Goal: Check status: Check status

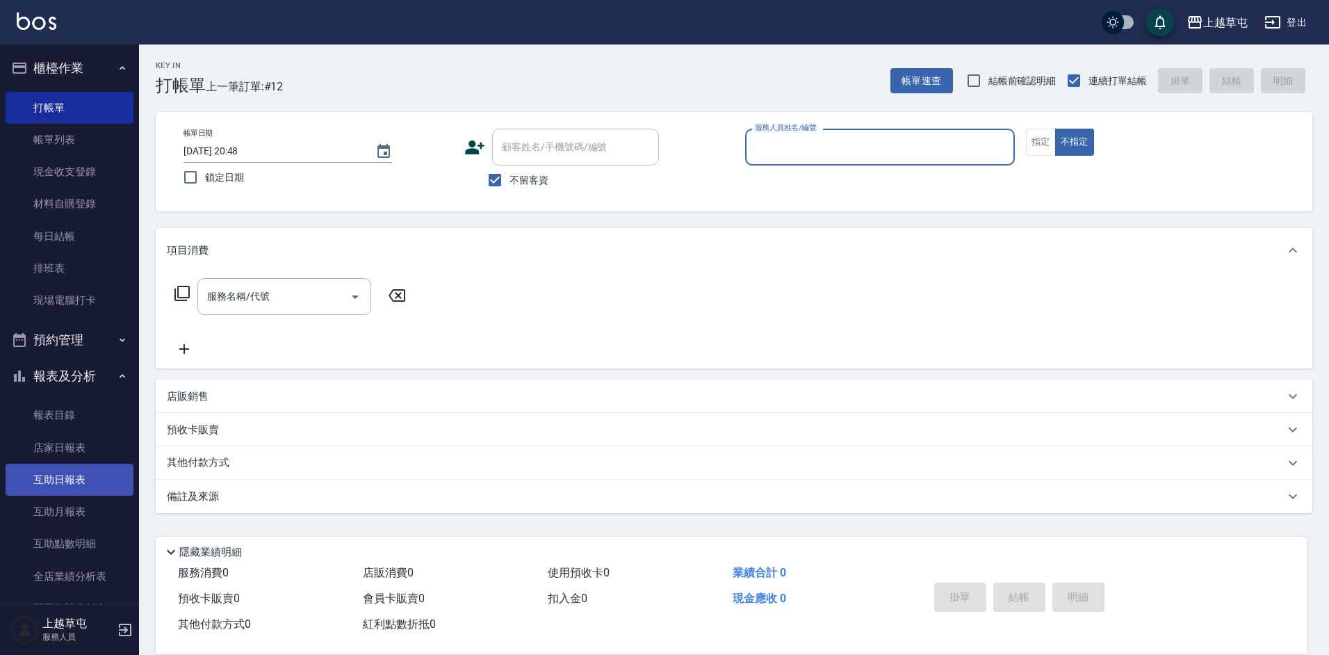
click at [74, 491] on link "互助日報表" at bounding box center [70, 480] width 128 height 32
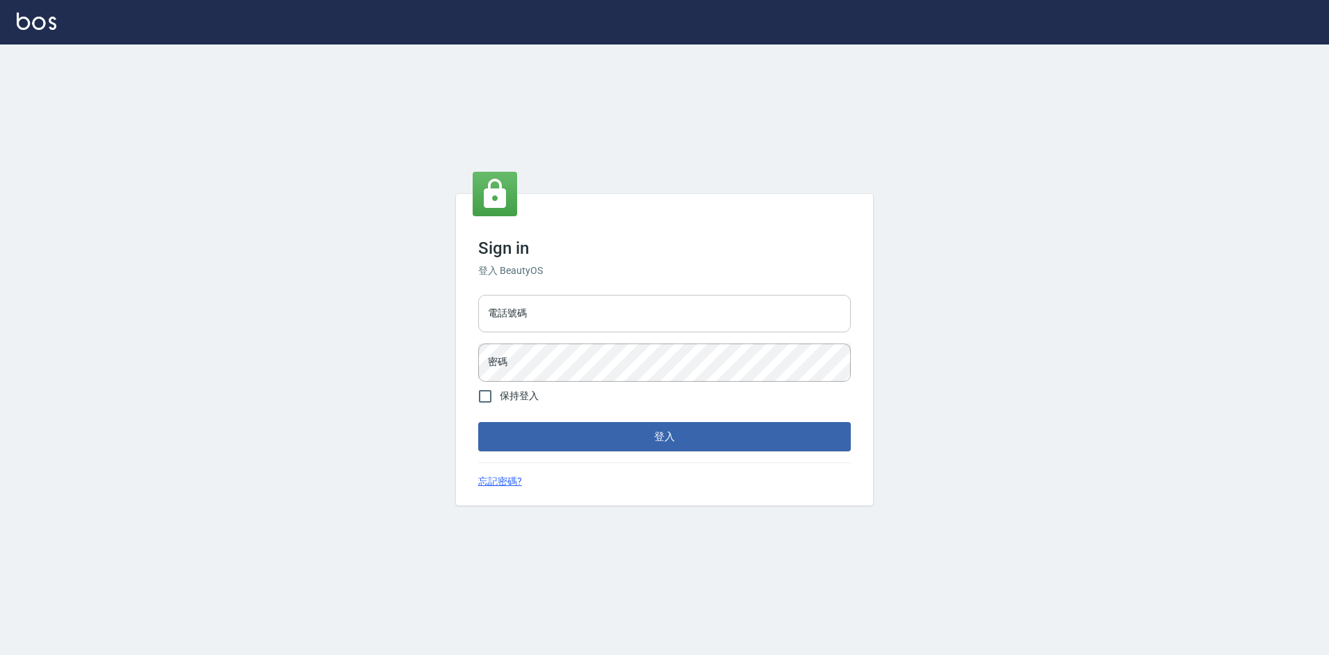
click at [557, 322] on input "電話號碼" at bounding box center [664, 314] width 373 height 38
type input "2380118"
click at [478, 422] on button "登入" at bounding box center [664, 436] width 373 height 29
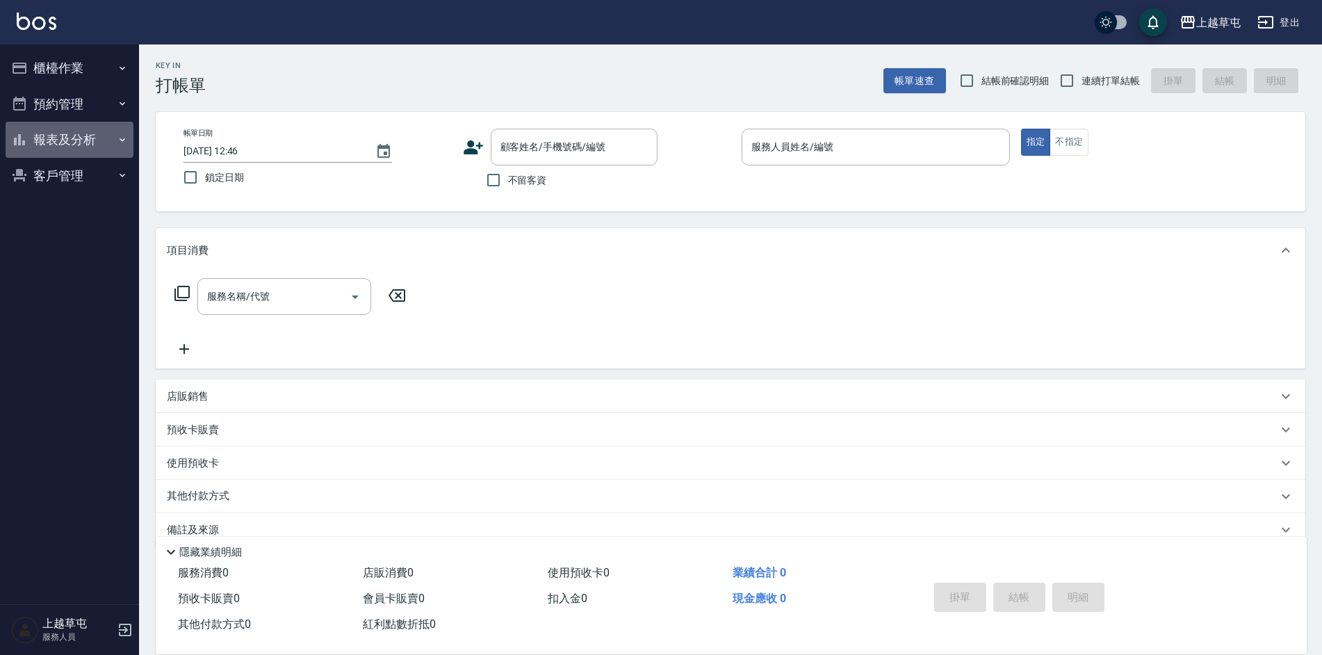
click at [69, 151] on button "報表及分析" at bounding box center [70, 140] width 128 height 36
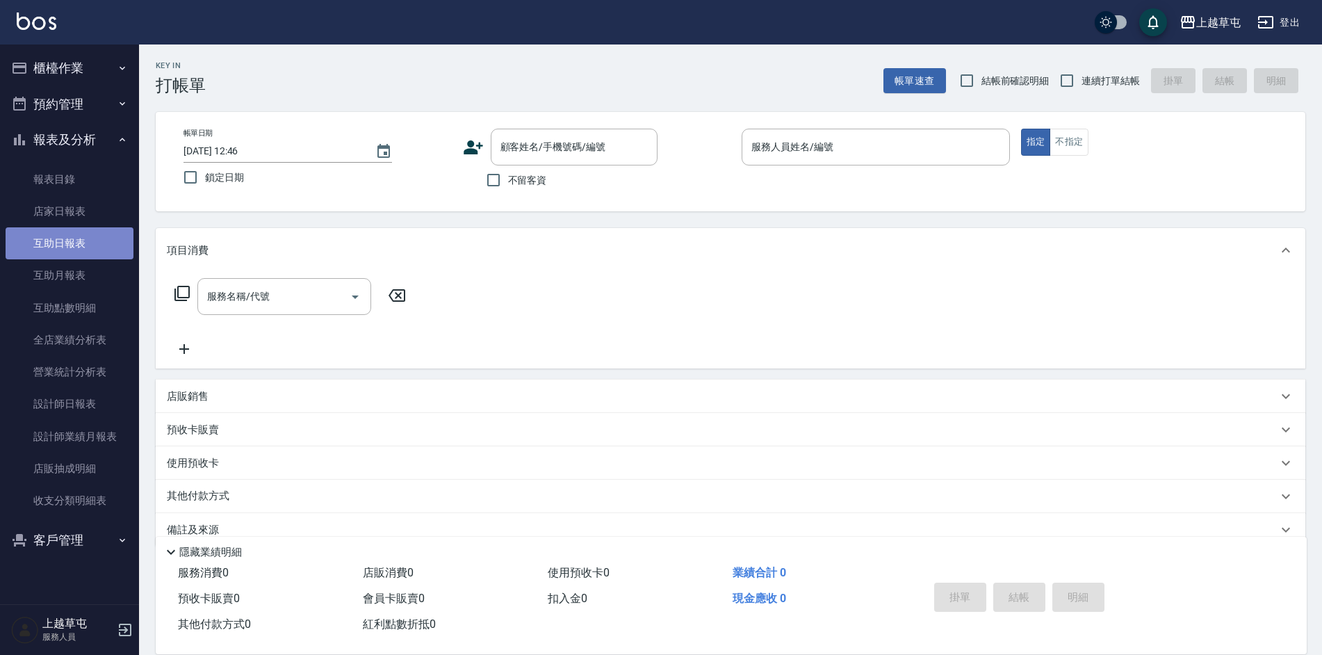
click at [88, 243] on link "互助日報表" at bounding box center [70, 243] width 128 height 32
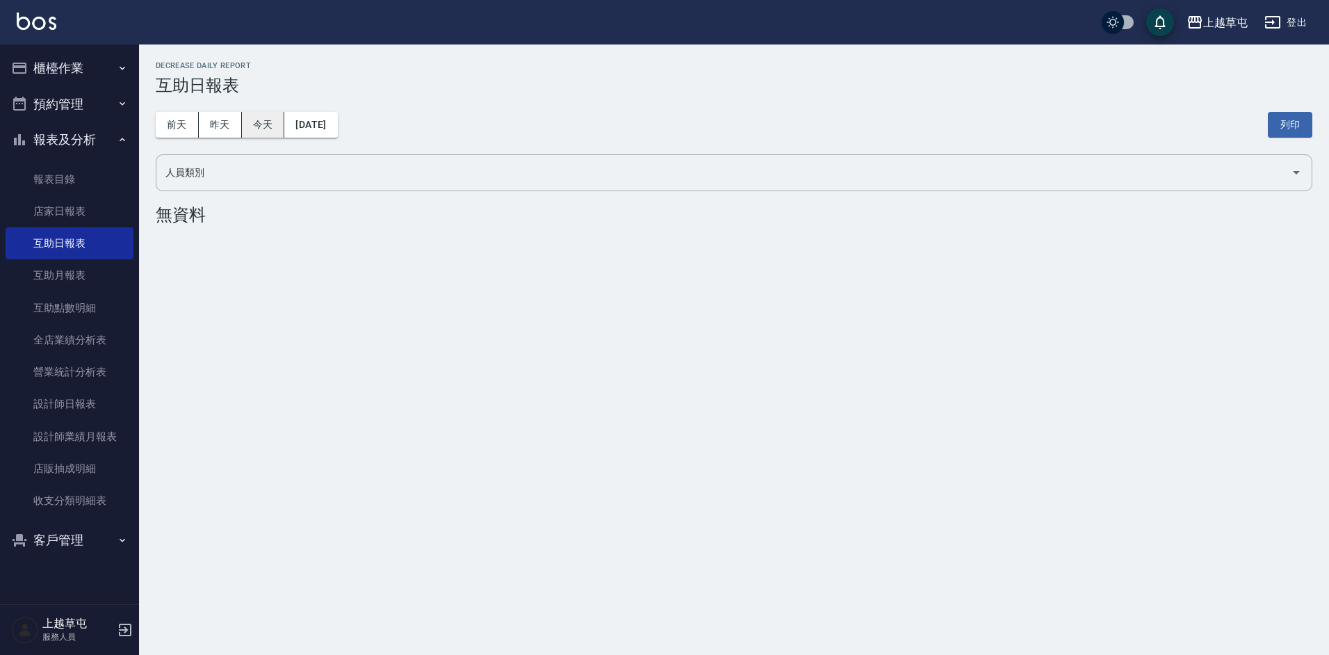
click at [242, 129] on button "今天" at bounding box center [263, 125] width 43 height 26
click at [226, 126] on button "昨天" at bounding box center [220, 125] width 43 height 26
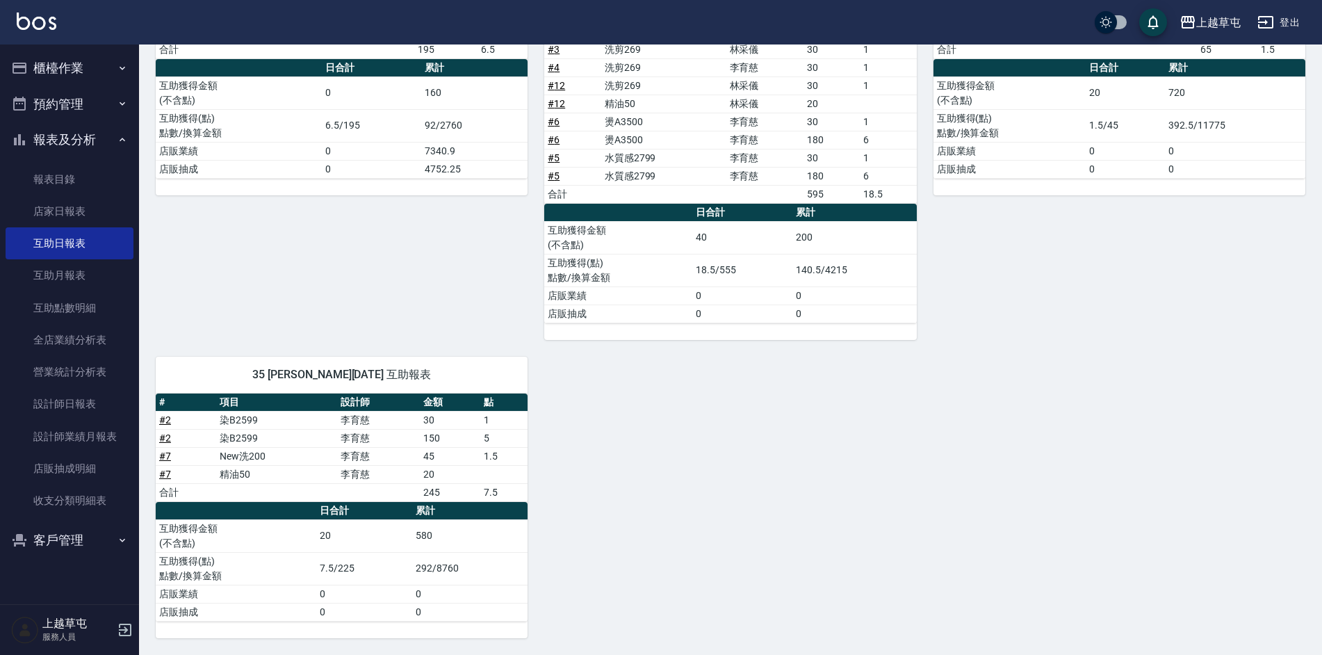
scroll to position [47, 0]
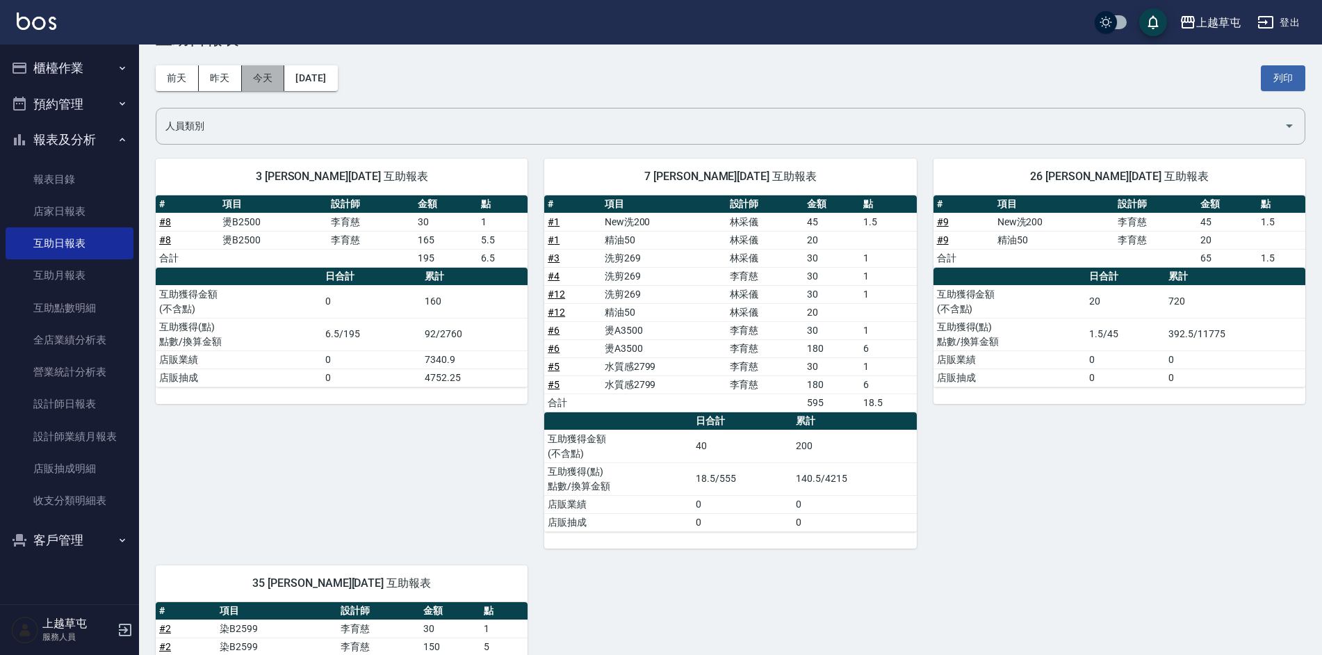
click at [275, 87] on button "今天" at bounding box center [263, 78] width 43 height 26
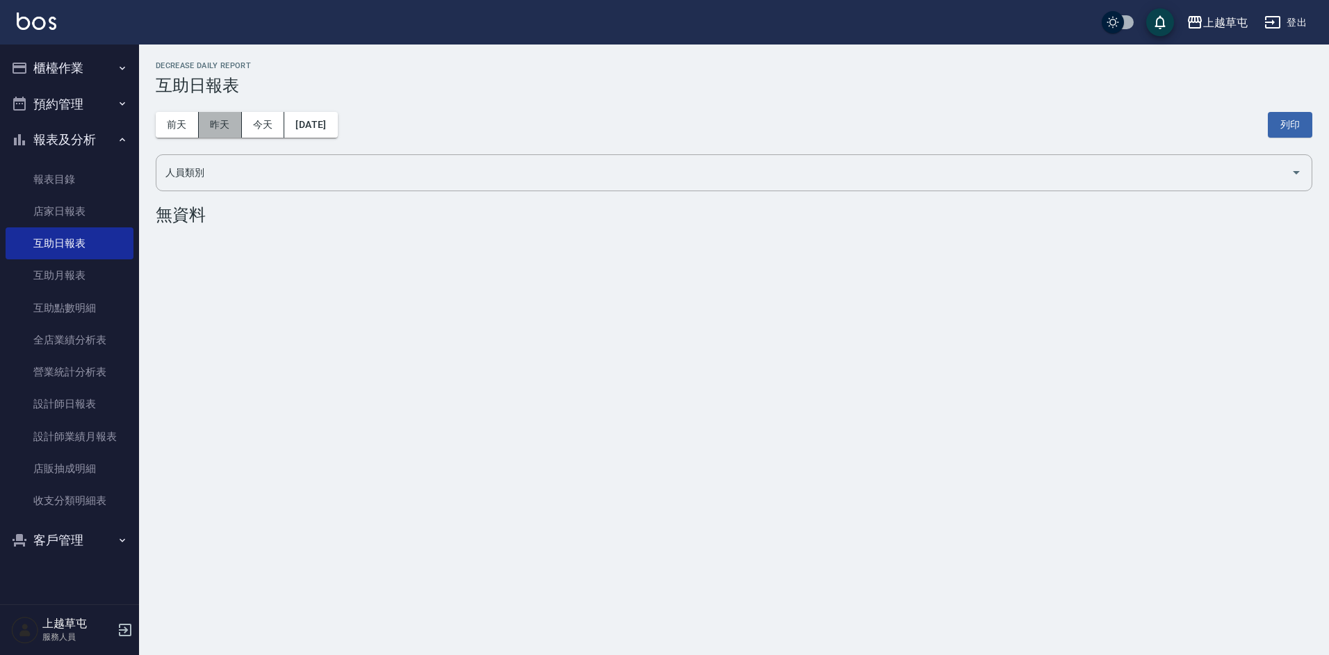
click at [199, 120] on button "昨天" at bounding box center [220, 125] width 43 height 26
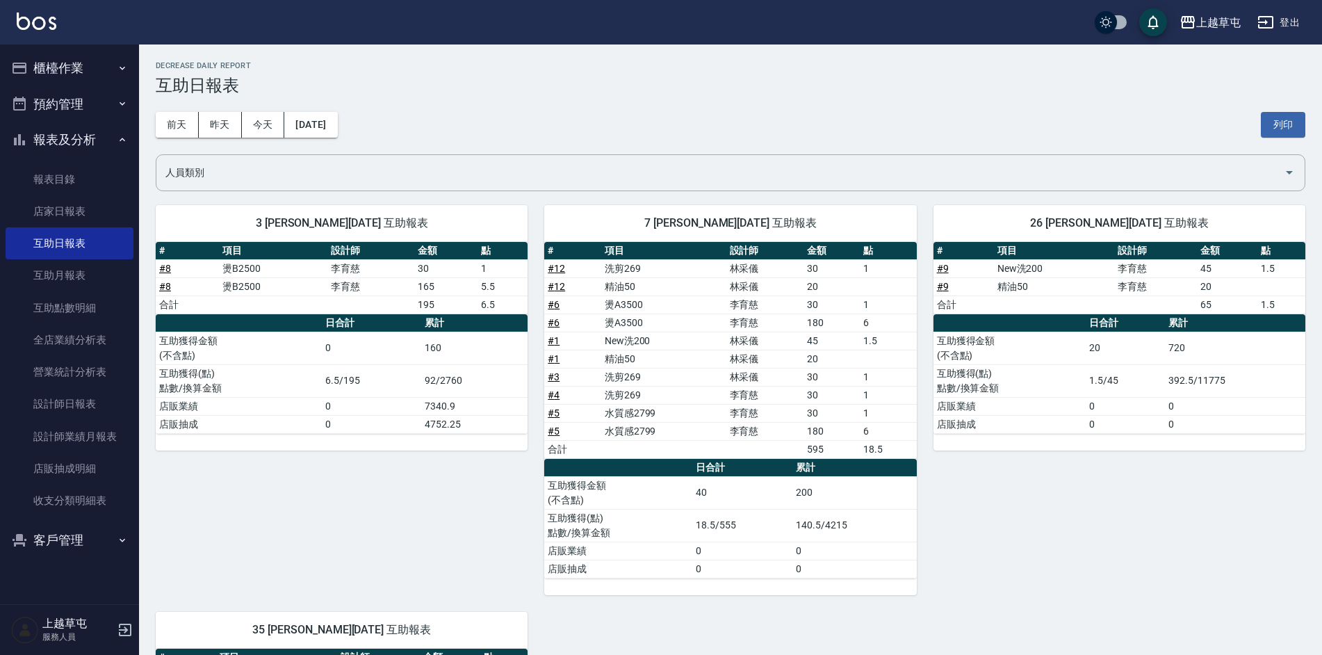
scroll to position [255, 0]
